Goal: Task Accomplishment & Management: Manage account settings

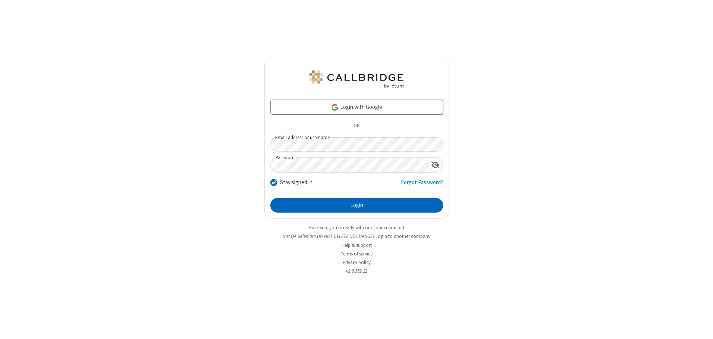
click at [356, 205] on button "Login" at bounding box center [356, 205] width 173 height 15
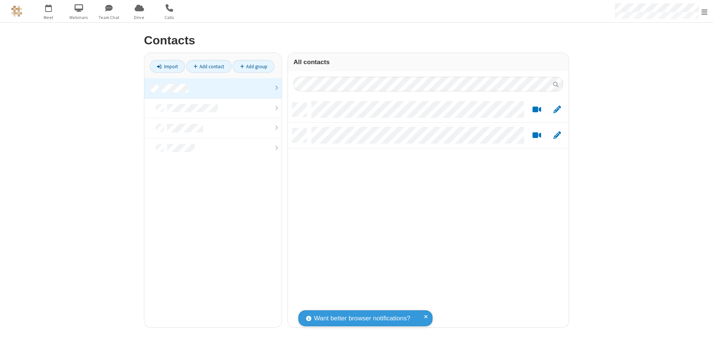
scroll to position [225, 275]
click at [213, 88] on link at bounding box center [212, 88] width 137 height 20
click at [209, 66] on link "Add contact" at bounding box center [208, 66] width 45 height 13
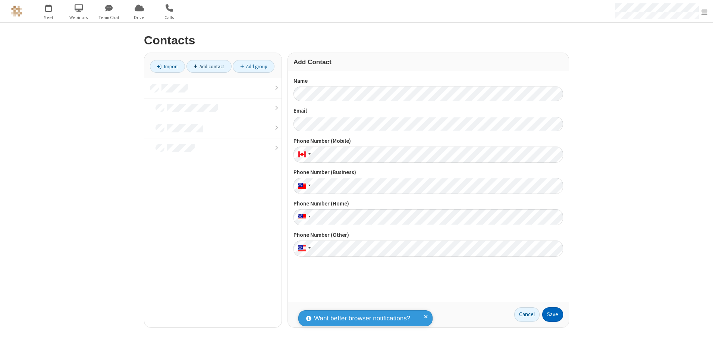
click at [553, 314] on button "Save" at bounding box center [552, 314] width 21 height 15
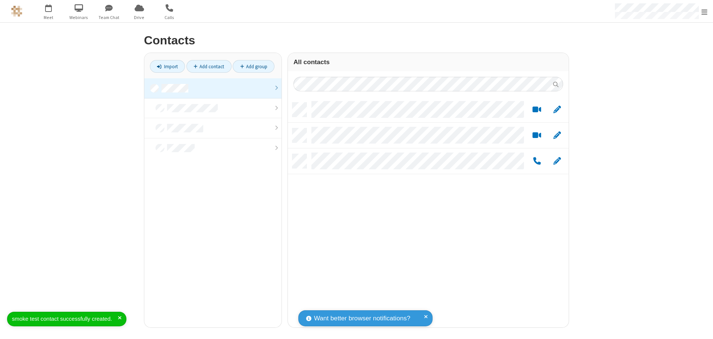
scroll to position [225, 275]
